Goal: Find specific page/section: Find specific page/section

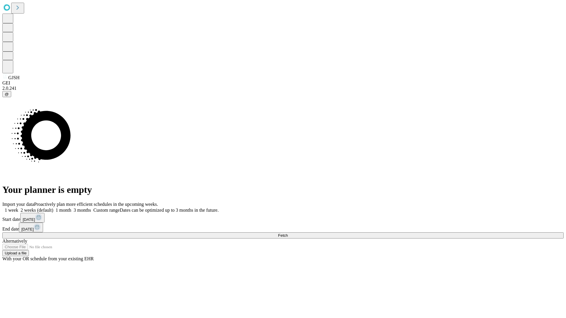
click at [288, 233] on span "Fetch" at bounding box center [283, 235] width 10 height 4
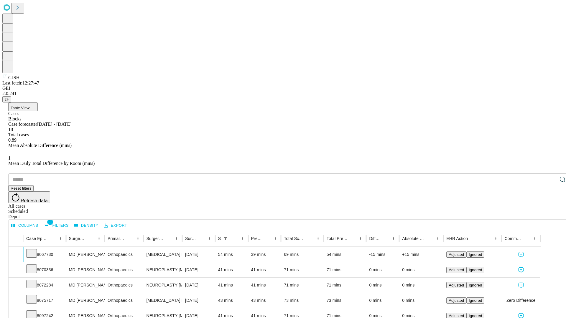
click at [34, 250] on icon at bounding box center [32, 253] width 6 height 6
